Goal: Transaction & Acquisition: Purchase product/service

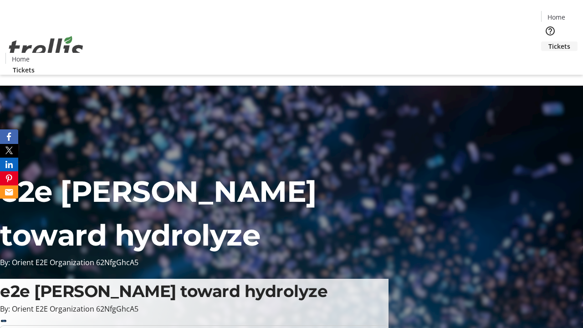
click at [549, 41] on span "Tickets" at bounding box center [560, 46] width 22 height 10
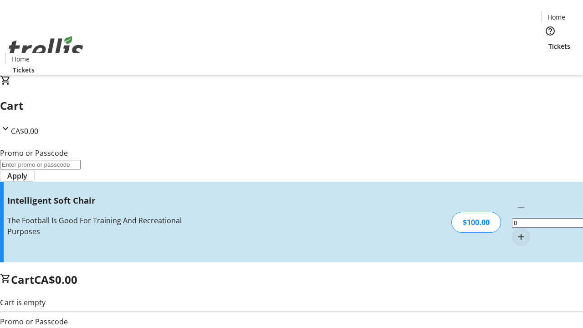
click at [516, 231] on mat-icon "Increment by one" at bounding box center [521, 236] width 11 height 11
type input "1"
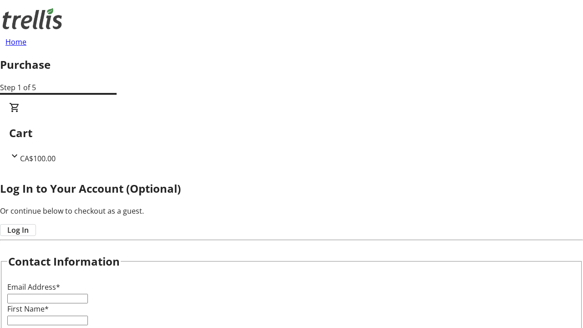
type input "FREE"
type input "[PERSON_NAME][EMAIL_ADDRESS][DOMAIN_NAME]"
type input "[PERSON_NAME]"
